Goal: Task Accomplishment & Management: Use online tool/utility

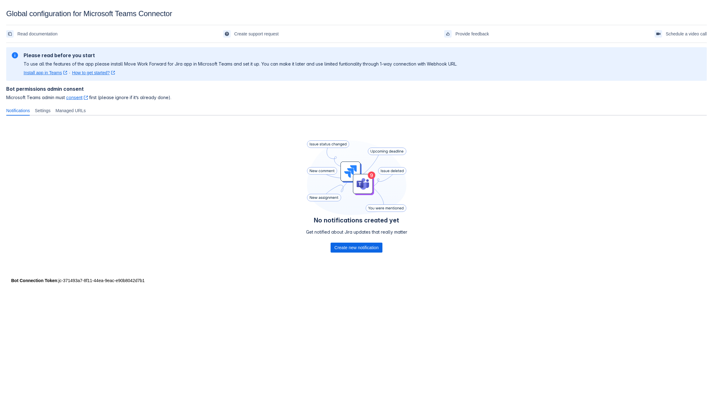
click at [349, 253] on div "No notifications created yet Get notified about Jira updates that really matter…" at bounding box center [356, 197] width 101 height 115
click at [350, 251] on span "Create new notification" at bounding box center [356, 247] width 44 height 10
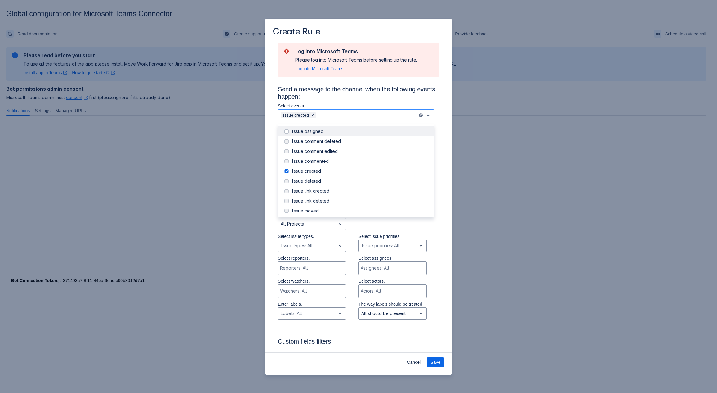
click at [348, 118] on div "Scrollable content" at bounding box center [366, 114] width 98 height 7
click at [327, 158] on div "Issue commented" at bounding box center [356, 161] width 156 height 10
click at [326, 151] on div "Issue comment edited" at bounding box center [361, 151] width 139 height 6
click at [317, 144] on div "Issue comment deleted" at bounding box center [361, 141] width 139 height 6
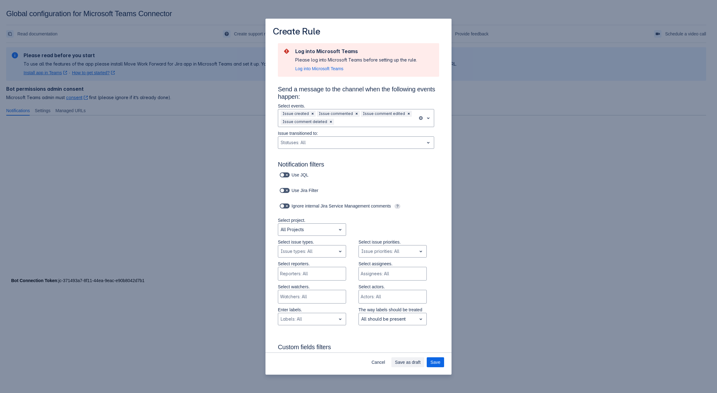
click at [442, 242] on div "Log into Microsoft Teams Please log into Microsoft Teams before setting up the …" at bounding box center [359, 365] width 186 height 645
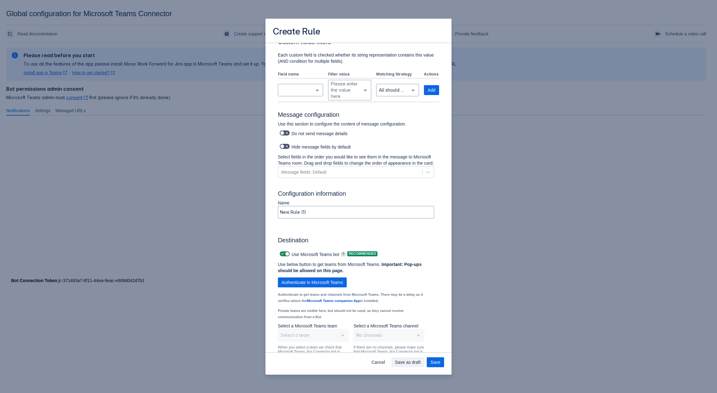
scroll to position [342, 0]
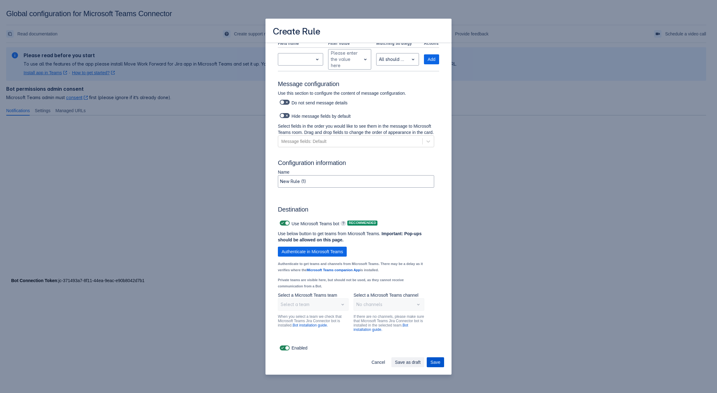
drag, startPoint x: 316, startPoint y: 250, endPoint x: 441, endPoint y: 362, distance: 167.7
click at [436, 356] on section "Create Rule Log into Microsoft Teams Please log into Microsoft Teams before set…" at bounding box center [359, 197] width 186 height 356
click at [441, 362] on button "Save" at bounding box center [435, 362] width 17 height 10
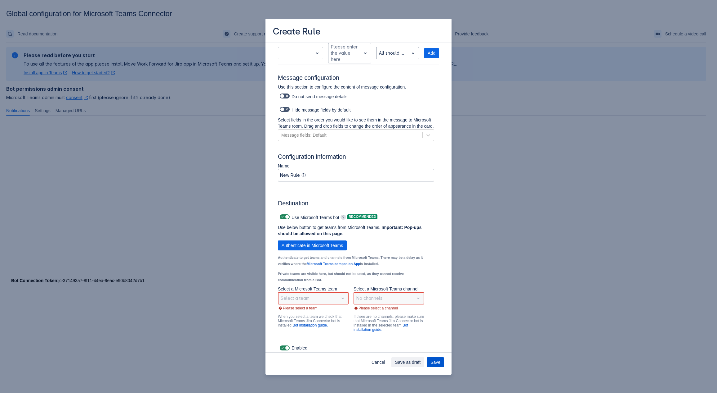
scroll to position [343, 0]
click at [325, 303] on div "Select a team" at bounding box center [313, 297] width 71 height 12
click at [330, 247] on span "Authenticate in Microsoft Teams" at bounding box center [312, 245] width 61 height 10
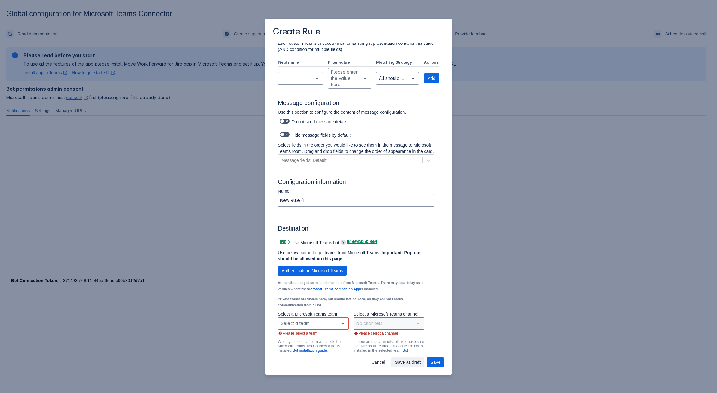
scroll to position [306, 0]
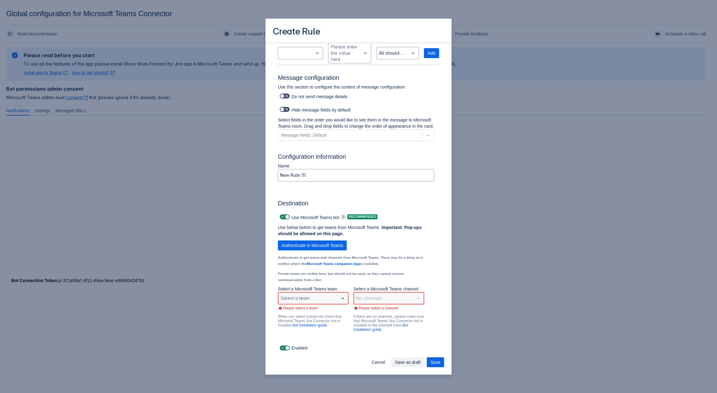
click at [327, 303] on div "Select a team" at bounding box center [308, 298] width 60 height 10
click at [300, 251] on div "Mark 8 Project Team" at bounding box center [313, 252] width 71 height 10
click at [374, 298] on div "Scrollable content" at bounding box center [384, 297] width 55 height 7
click at [379, 275] on div "Design" at bounding box center [389, 272] width 71 height 10
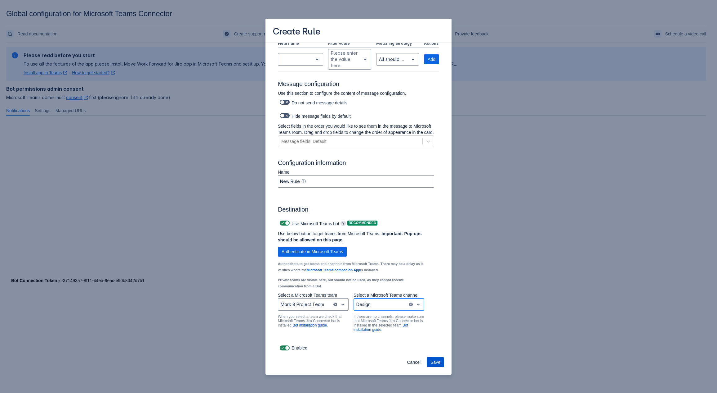
click at [442, 365] on button "Save" at bounding box center [435, 362] width 17 height 10
